Goal: Task Accomplishment & Management: Manage account settings

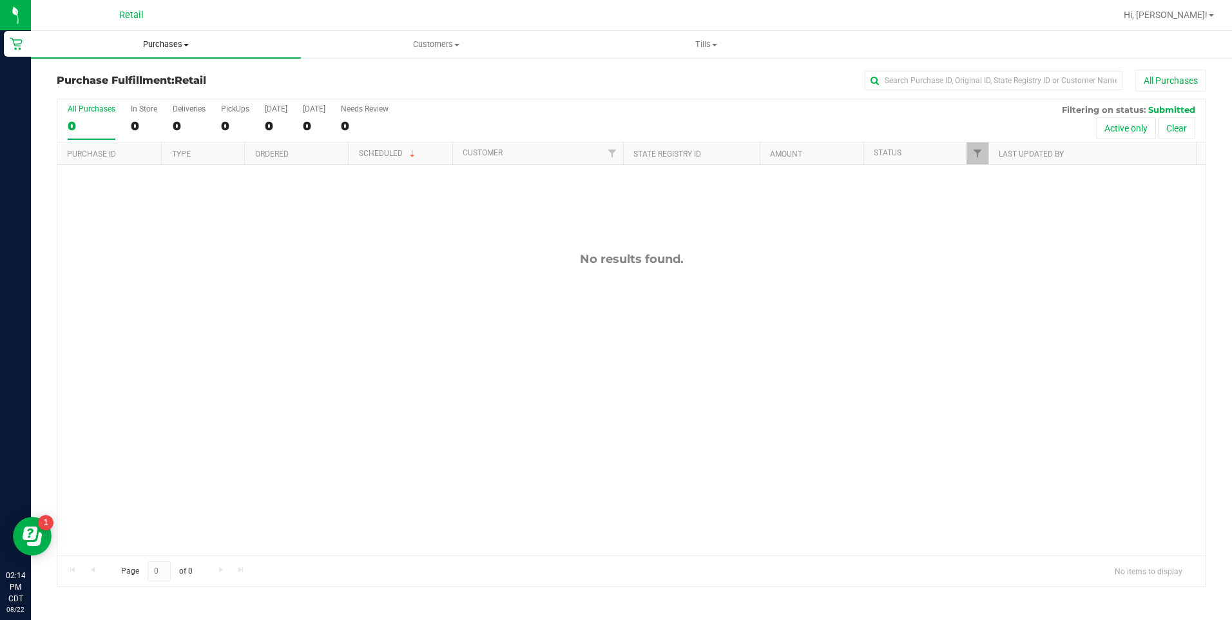
click at [176, 39] on span "Purchases" at bounding box center [166, 45] width 270 height 12
click at [130, 111] on li "All purchases" at bounding box center [166, 108] width 270 height 15
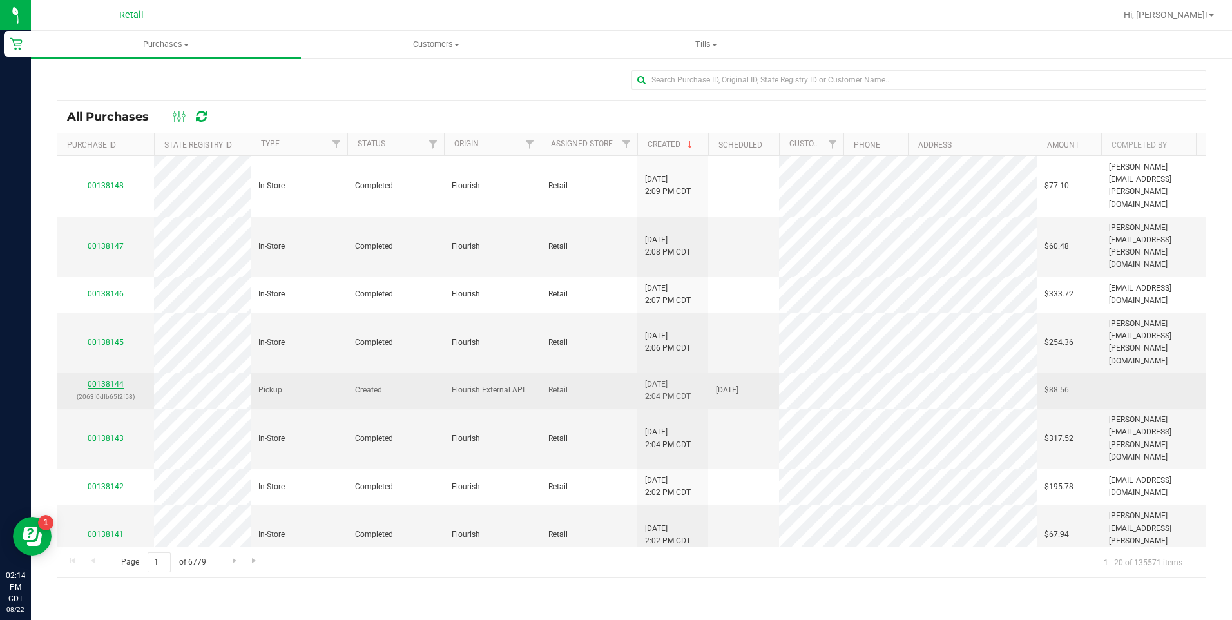
click at [111, 380] on link "00138144" at bounding box center [106, 384] width 36 height 9
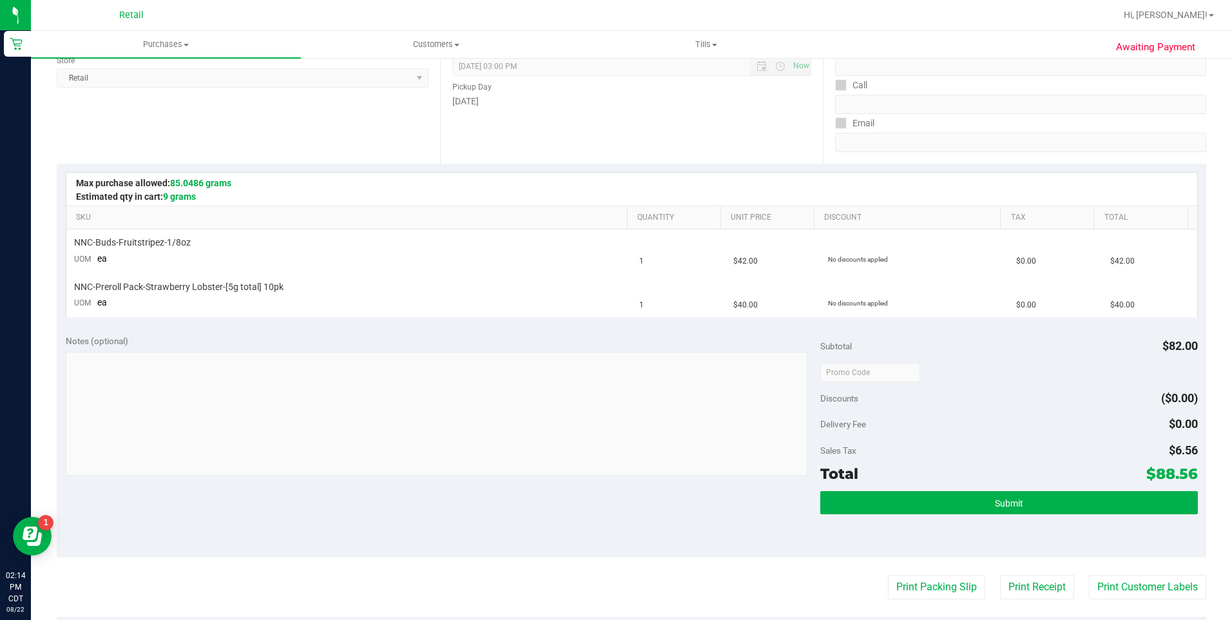
scroll to position [193, 0]
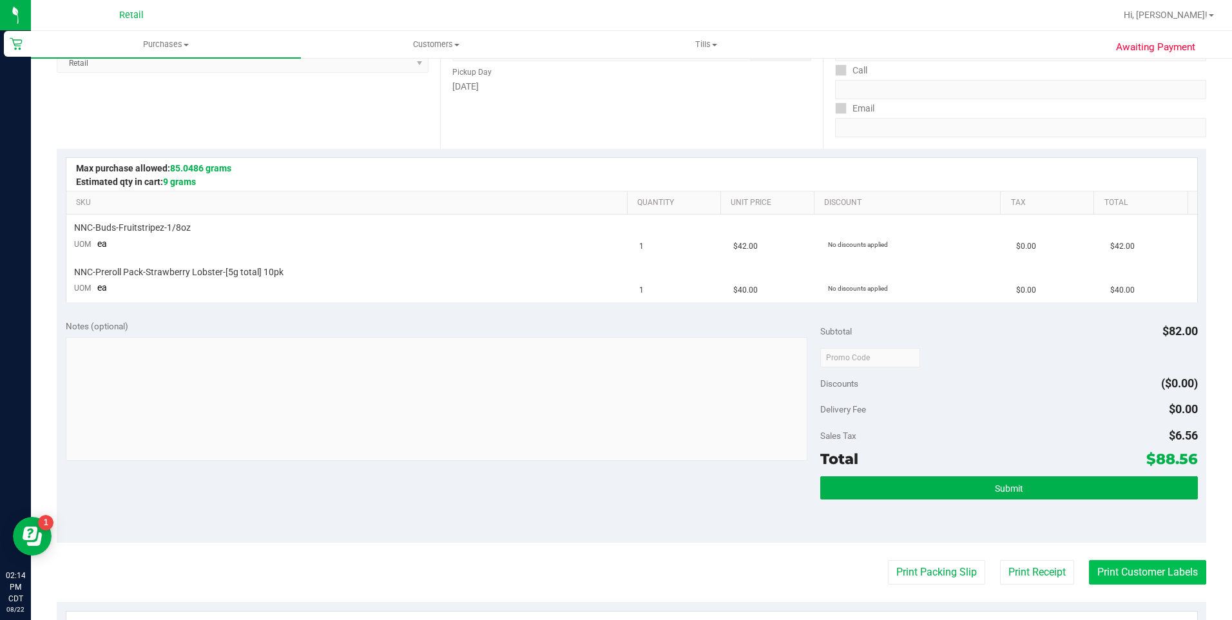
click at [1130, 573] on button "Print Customer Labels" at bounding box center [1147, 572] width 117 height 24
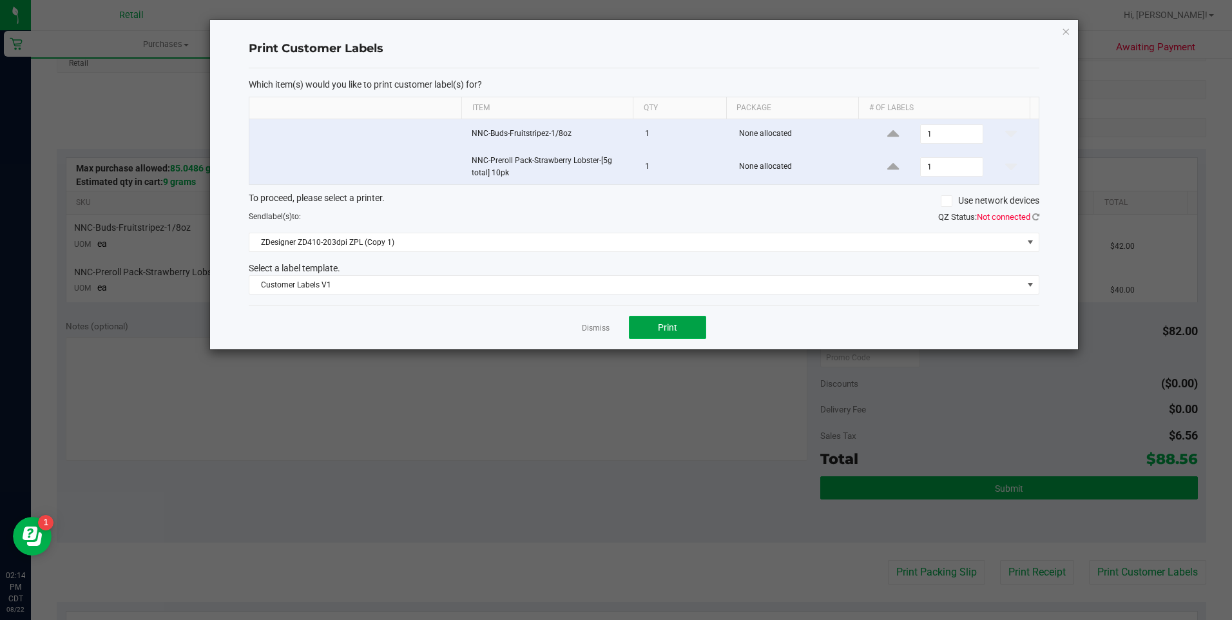
click at [671, 323] on button "Print" at bounding box center [667, 327] width 77 height 23
click at [604, 328] on link "Dismiss" at bounding box center [596, 328] width 28 height 11
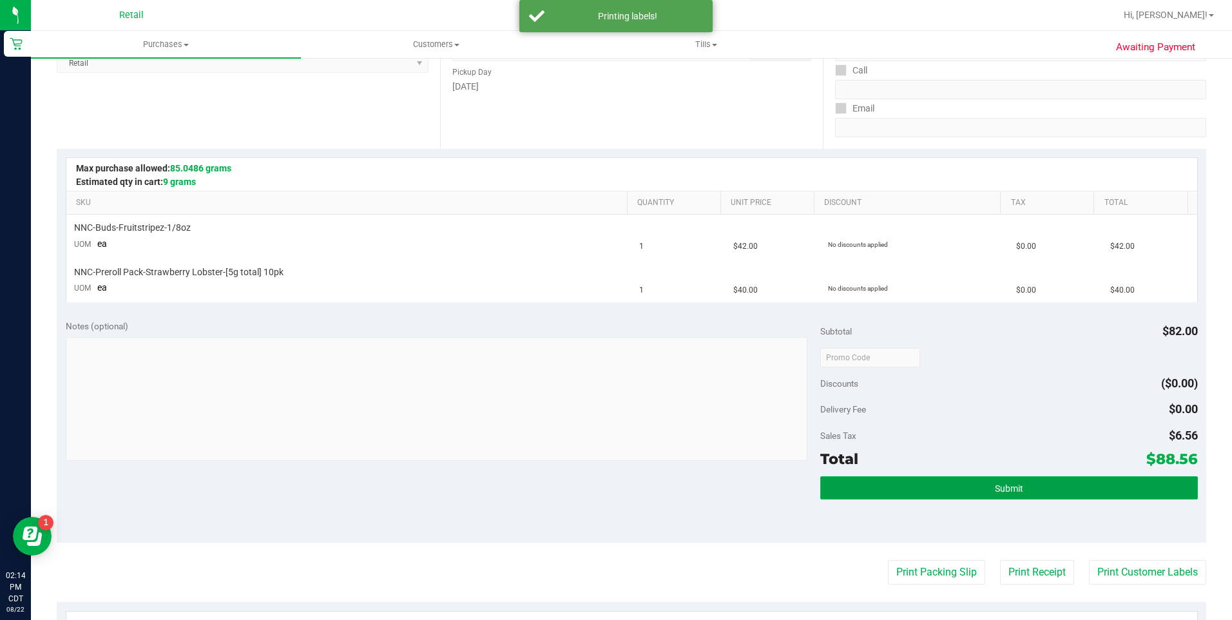
click at [893, 494] on button "Submit" at bounding box center [1009, 487] width 378 height 23
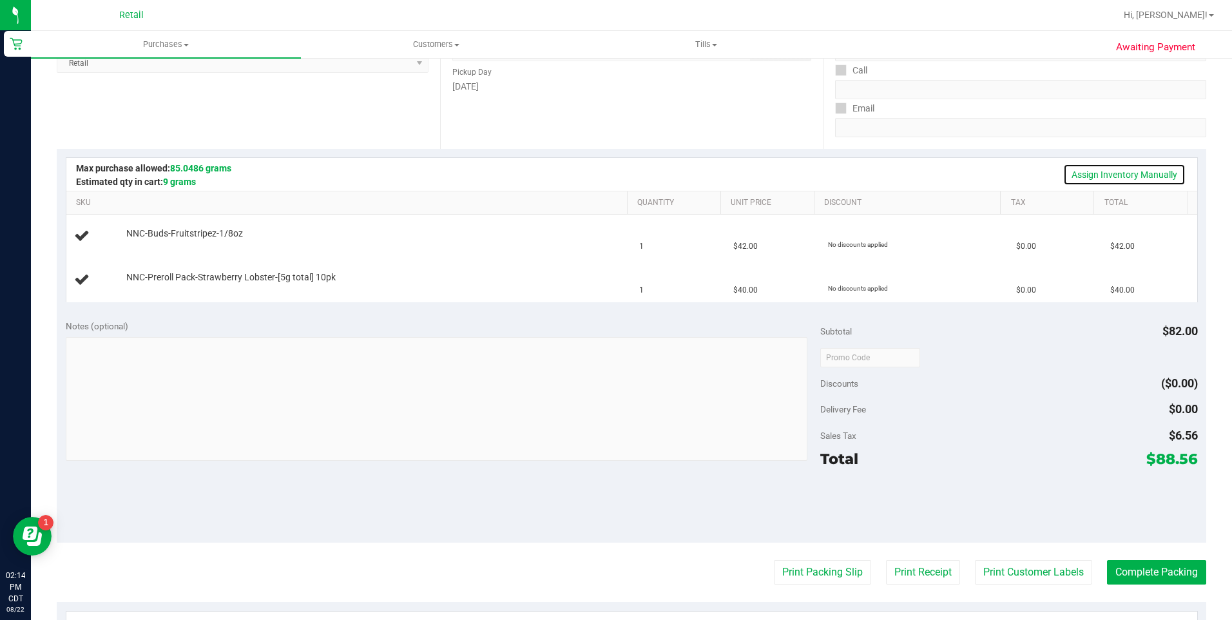
click at [1125, 176] on link "Assign Inventory Manually" at bounding box center [1124, 175] width 122 height 22
click at [150, 247] on div "Add Package" at bounding box center [373, 243] width 495 height 12
click at [150, 241] on link "Add Package" at bounding box center [149, 242] width 46 height 9
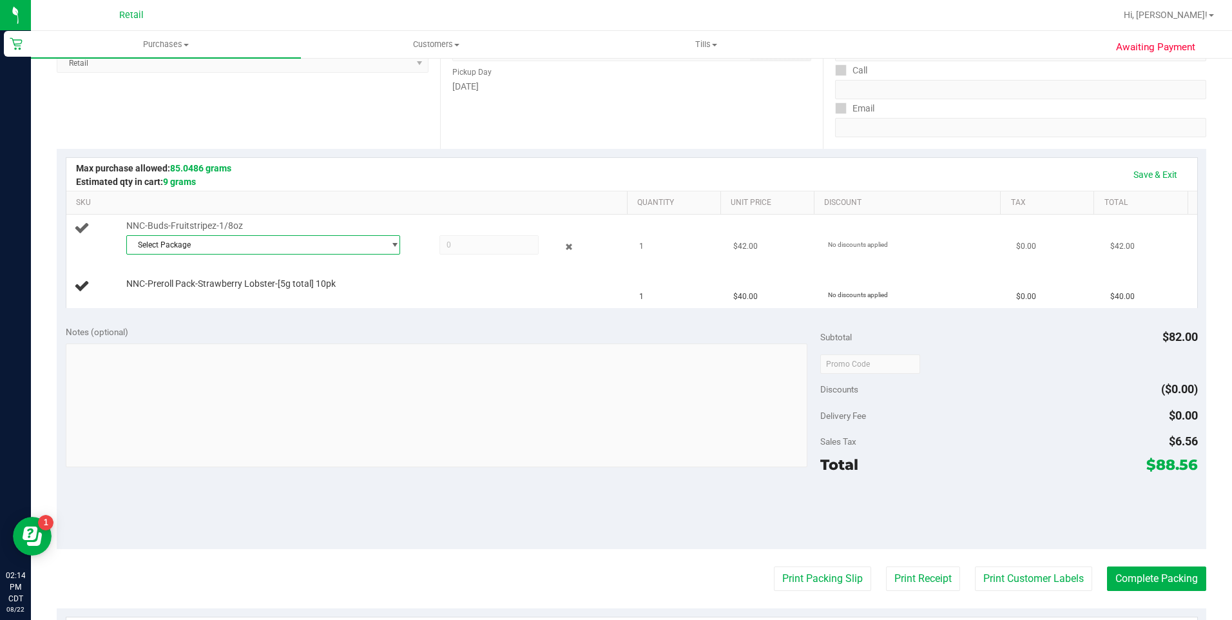
click at [156, 249] on span "Select Package" at bounding box center [255, 245] width 257 height 18
drag, startPoint x: 154, startPoint y: 300, endPoint x: 170, endPoint y: 292, distance: 17.9
click at [155, 300] on span "SDNNCMF-20250806-006" at bounding box center [178, 298] width 91 height 9
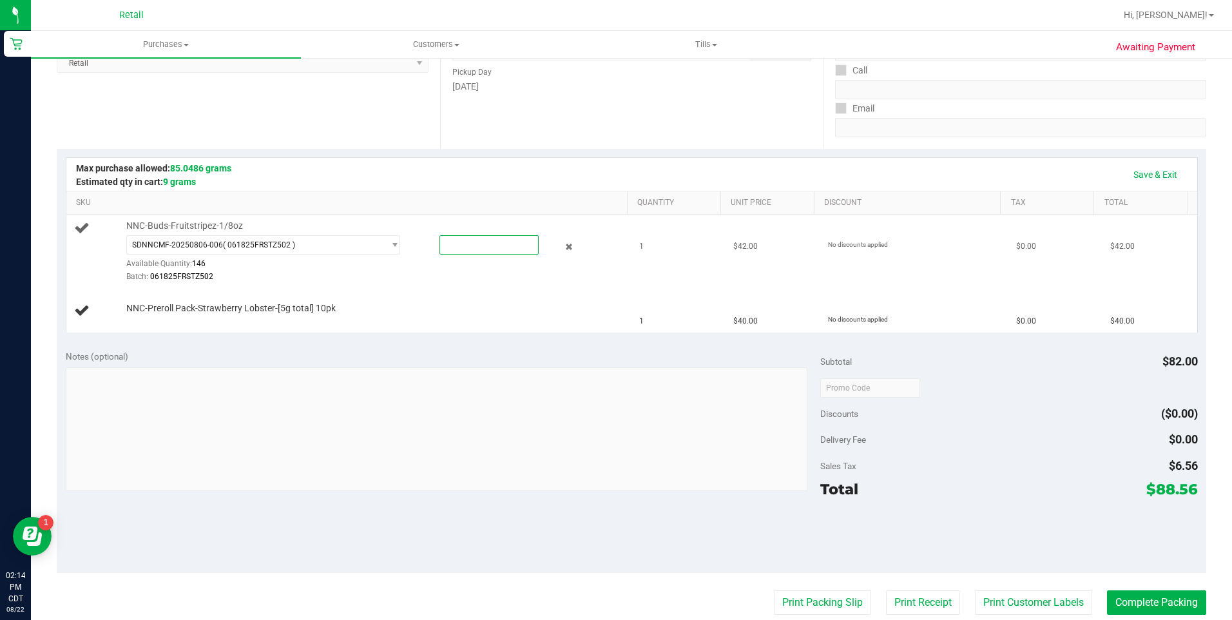
click at [482, 249] on span at bounding box center [489, 244] width 99 height 19
type input "1"
click at [162, 316] on link "Add Package" at bounding box center [149, 316] width 46 height 9
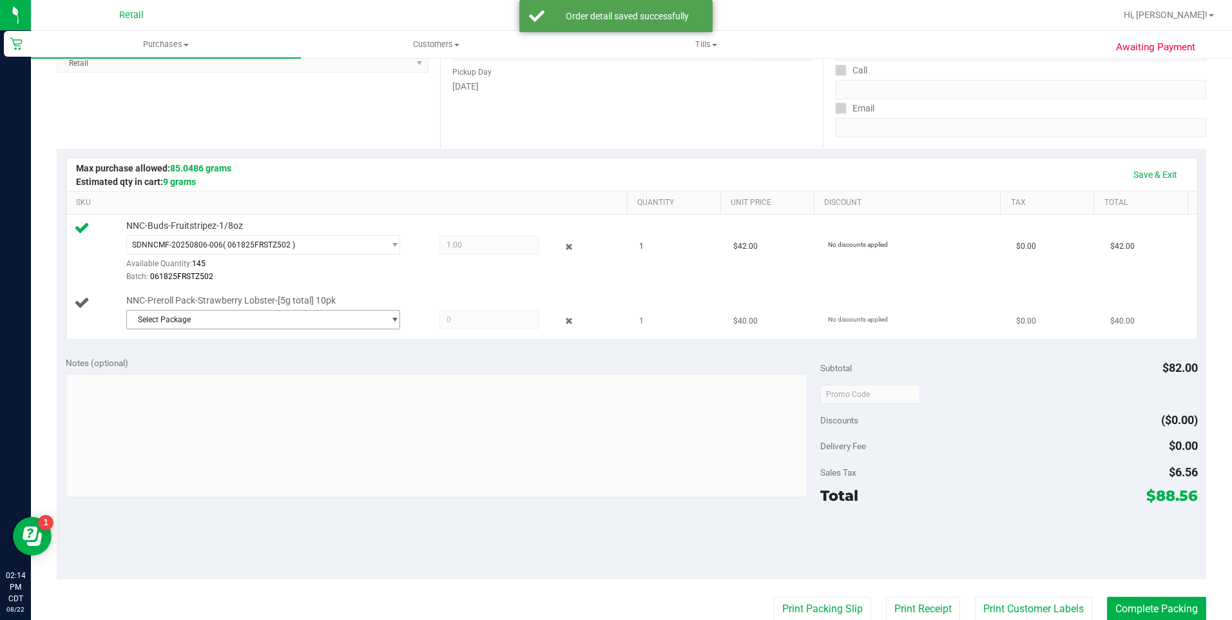
click at [168, 320] on span "Select Package" at bounding box center [255, 320] width 257 height 18
click at [180, 377] on span "SDNNCMF-20250820-023" at bounding box center [178, 372] width 91 height 9
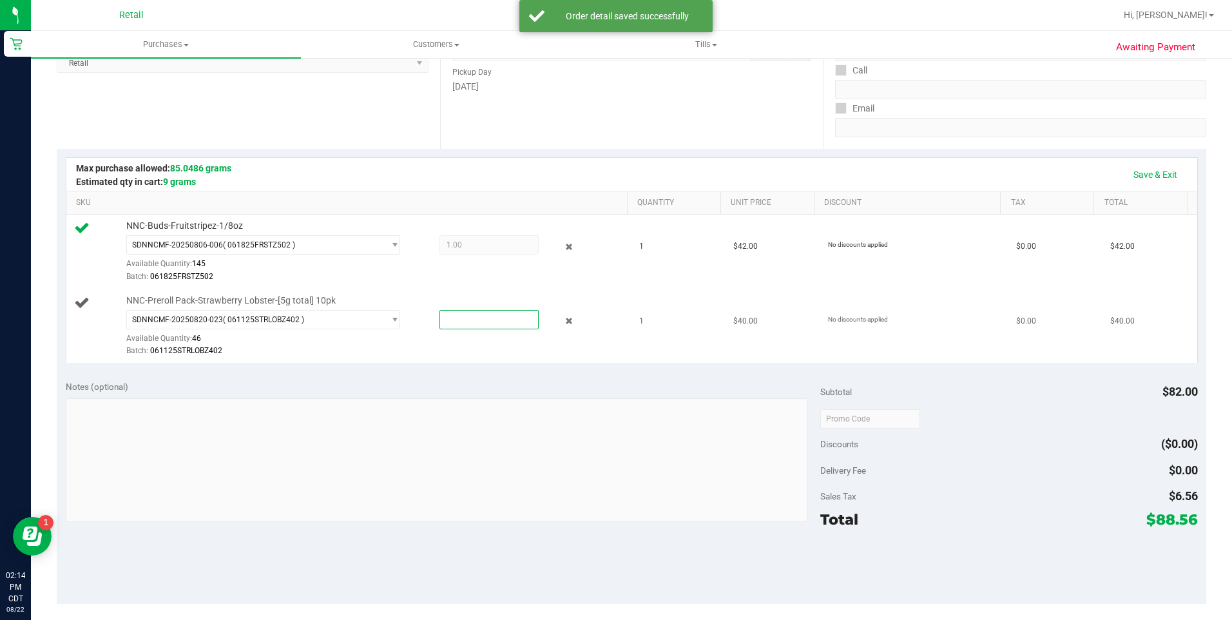
click at [509, 318] on span at bounding box center [489, 319] width 99 height 19
type input "1"
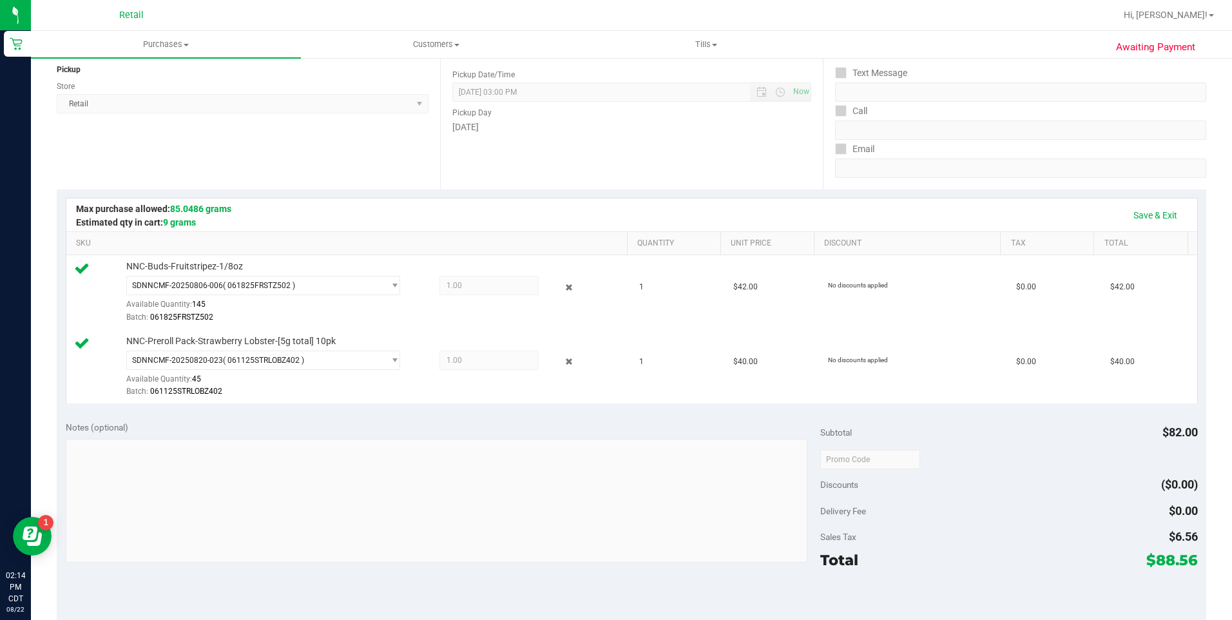
scroll to position [4, 0]
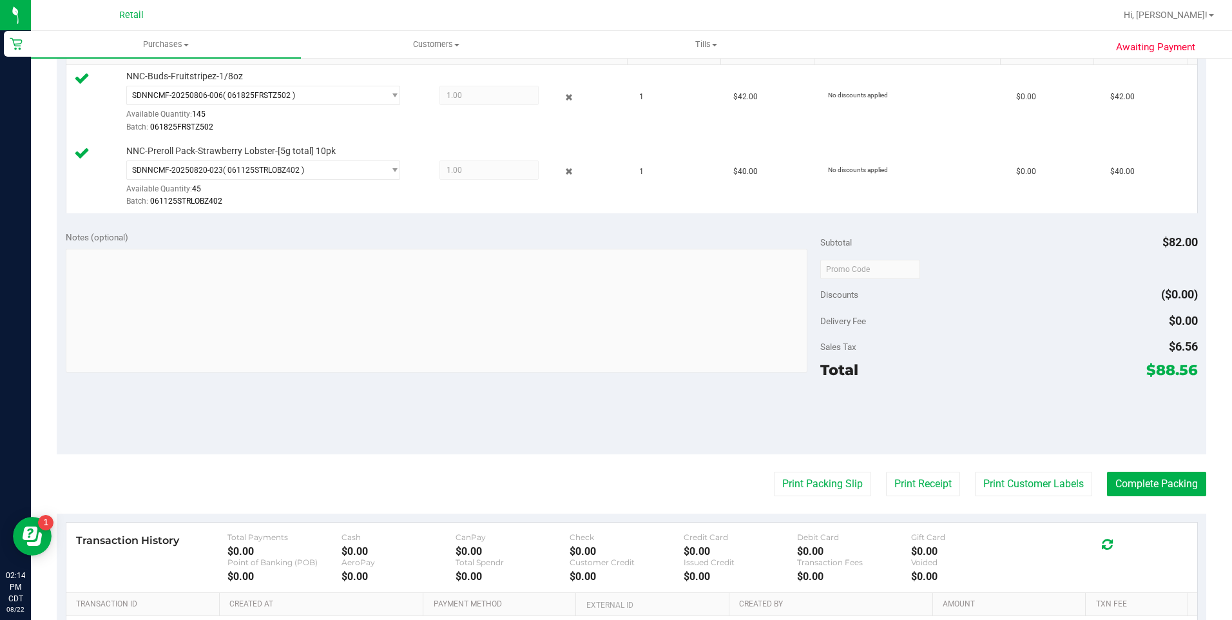
scroll to position [387, 0]
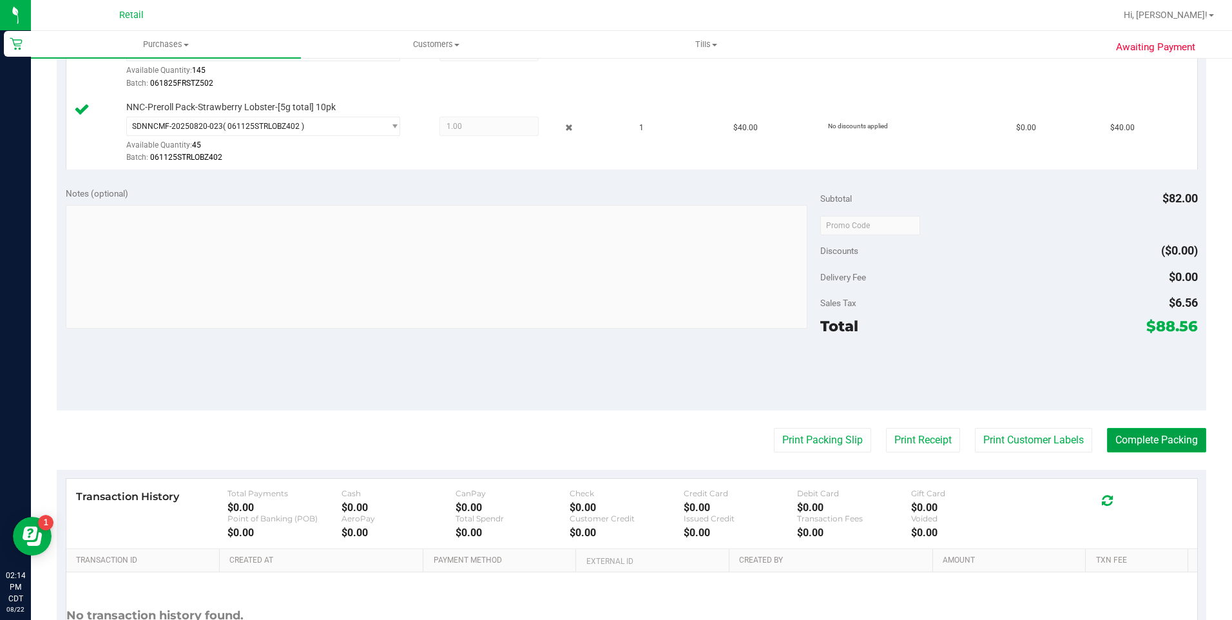
click at [1177, 434] on button "Complete Packing" at bounding box center [1156, 440] width 99 height 24
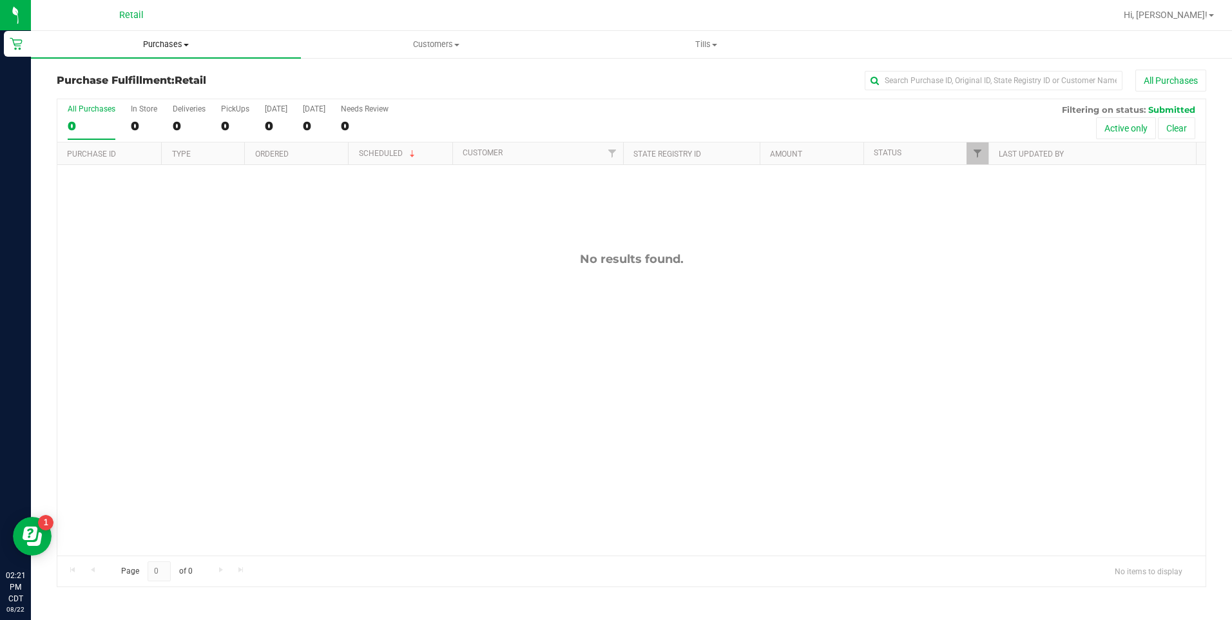
click at [153, 43] on span "Purchases" at bounding box center [166, 45] width 270 height 12
click at [124, 107] on li "All purchases" at bounding box center [166, 108] width 270 height 15
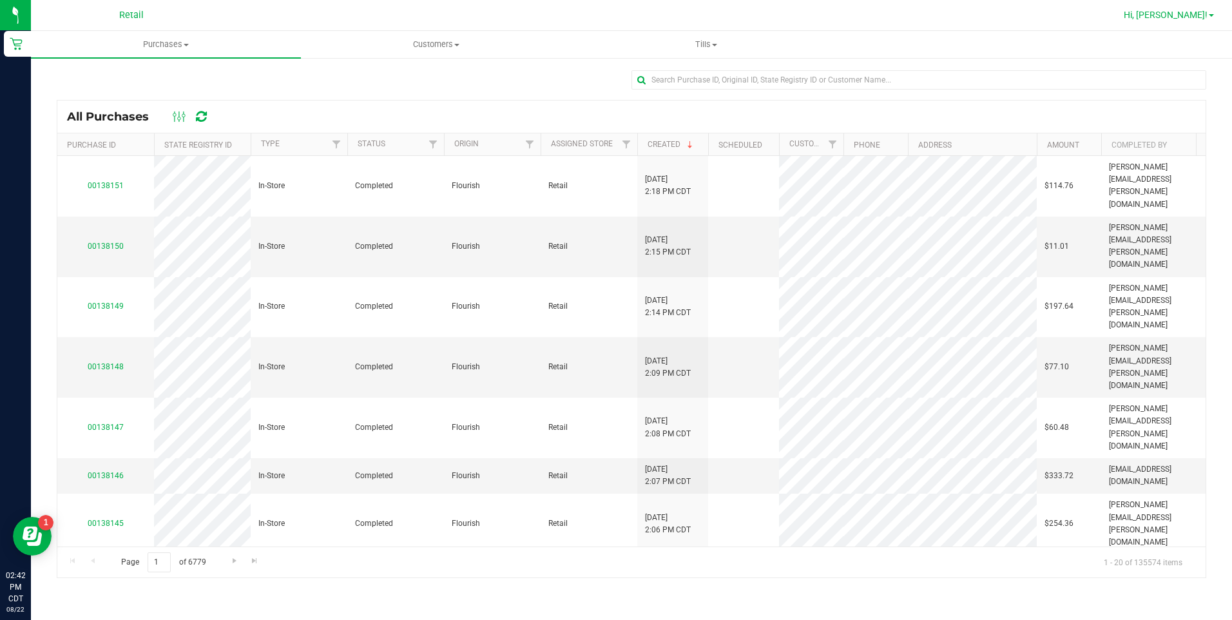
drag, startPoint x: 1199, startPoint y: 8, endPoint x: 1193, endPoint y: 14, distance: 8.2
click at [1199, 8] on link "Hi, [PERSON_NAME]!" at bounding box center [1169, 15] width 101 height 14
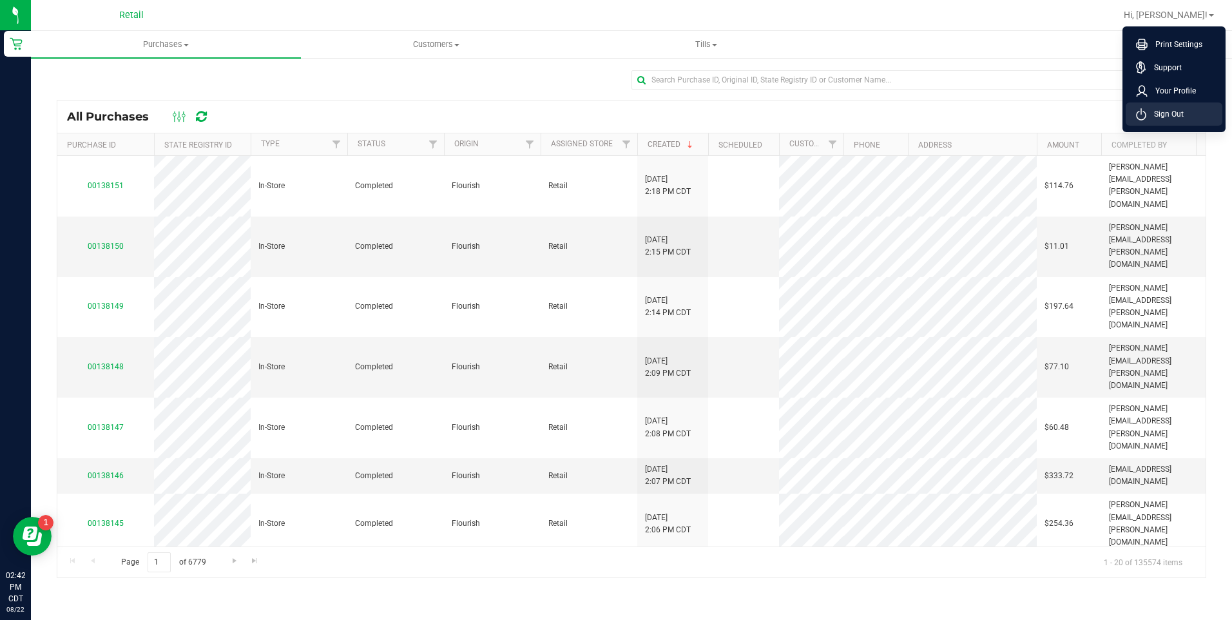
click at [1150, 108] on span "Sign Out" at bounding box center [1164, 114] width 37 height 13
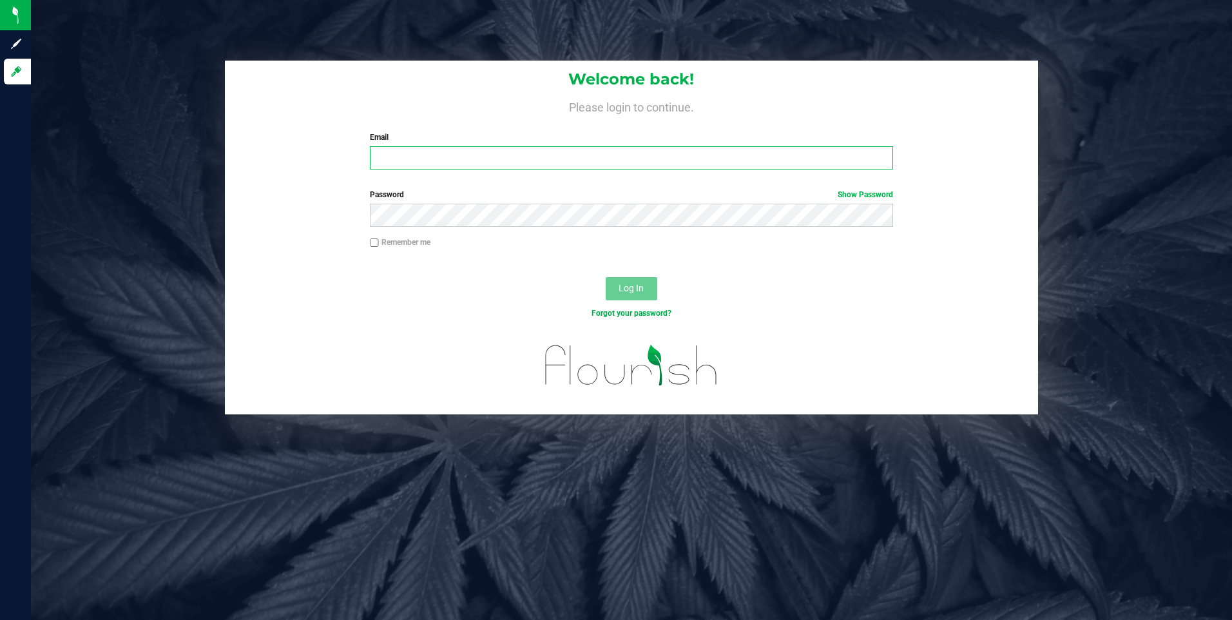
click at [467, 159] on input "Email" at bounding box center [631, 157] width 523 height 23
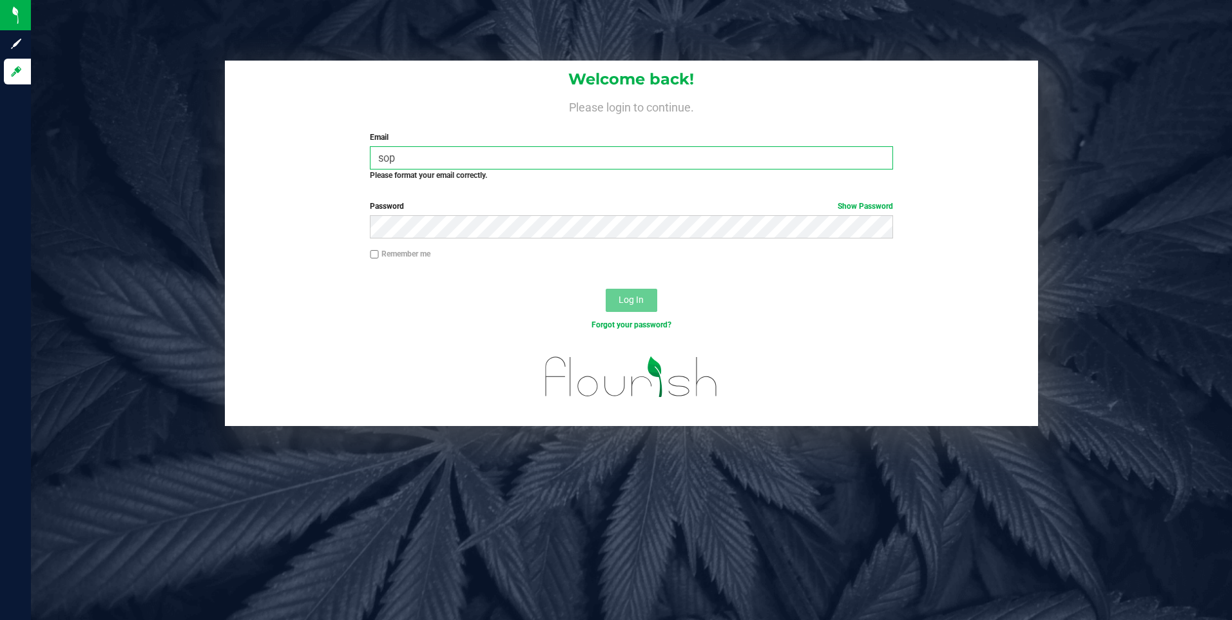
type input "[PERSON_NAME][EMAIL_ADDRESS][PERSON_NAME][DOMAIN_NAME]"
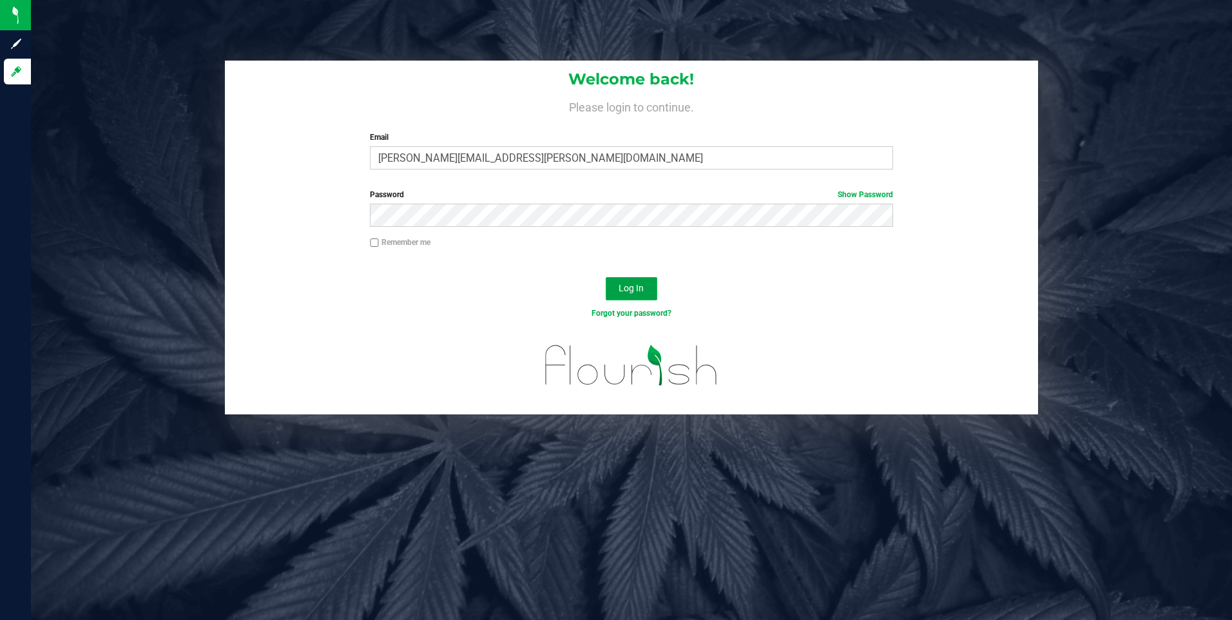
click at [628, 286] on span "Log In" at bounding box center [631, 288] width 25 height 10
